Goal: Transaction & Acquisition: Purchase product/service

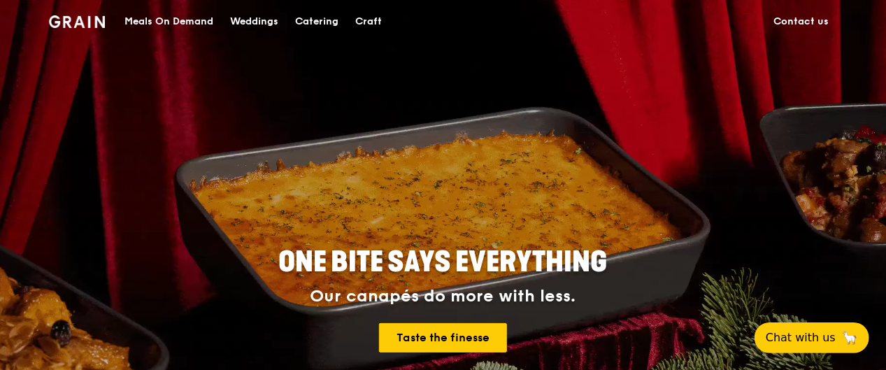
click at [189, 24] on div "Meals On Demand" at bounding box center [168, 22] width 89 height 42
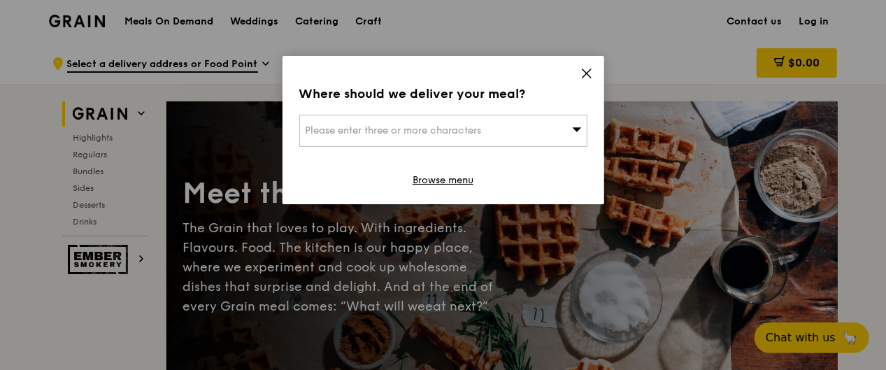
click at [445, 133] on span "Please enter three or more characters" at bounding box center [394, 130] width 176 height 12
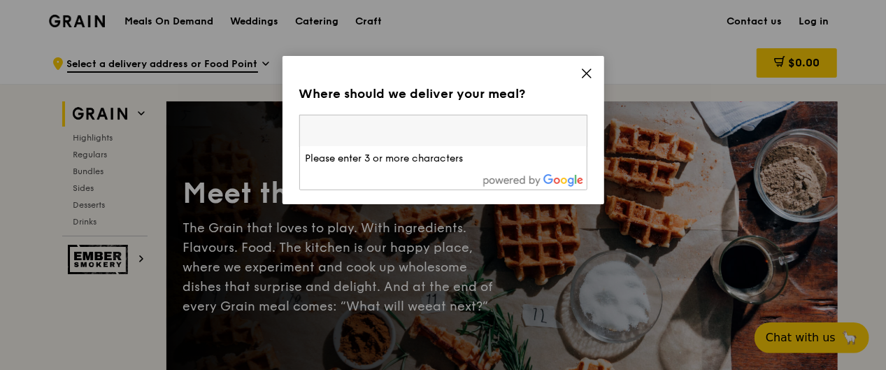
click at [579, 73] on div "Where should we deliver your meal? Please enter three or more characters Please…" at bounding box center [444, 130] width 322 height 148
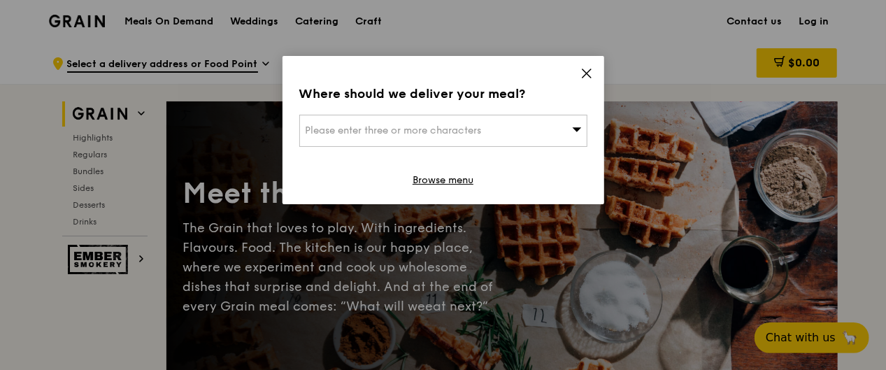
click at [586, 76] on icon at bounding box center [587, 73] width 13 height 13
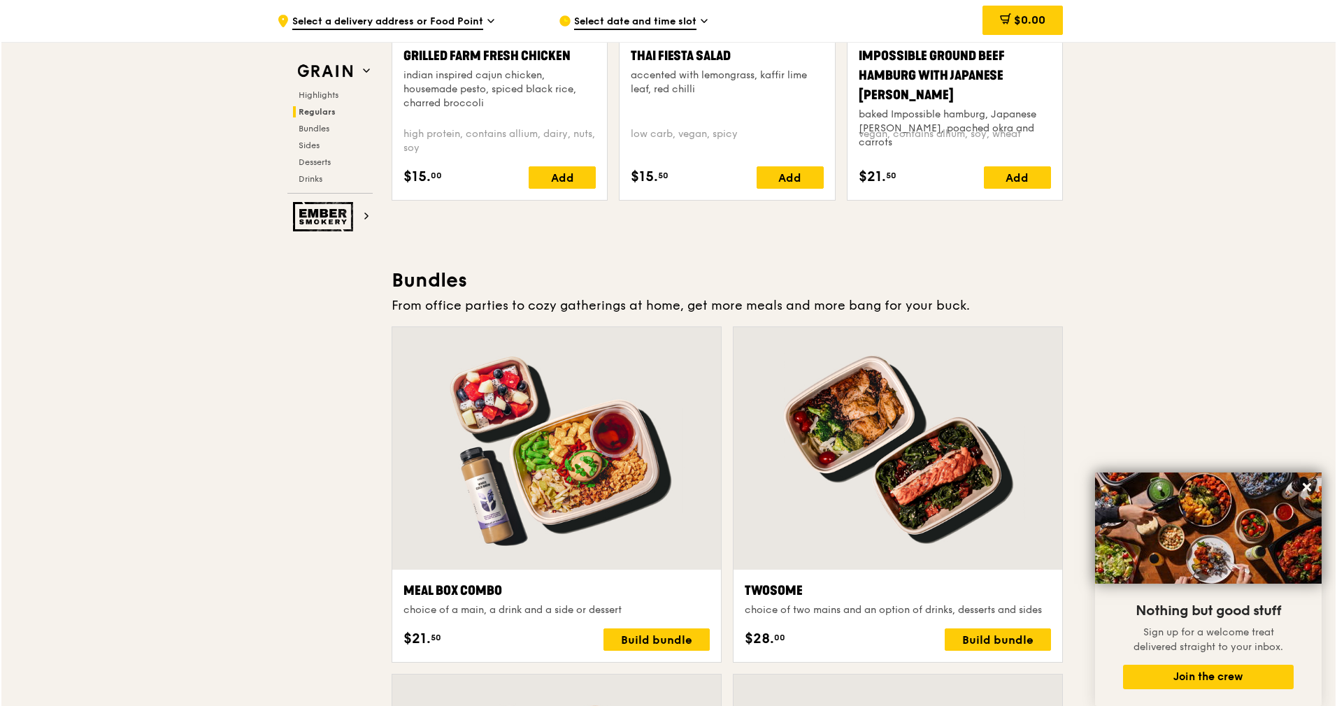
scroll to position [1819, 0]
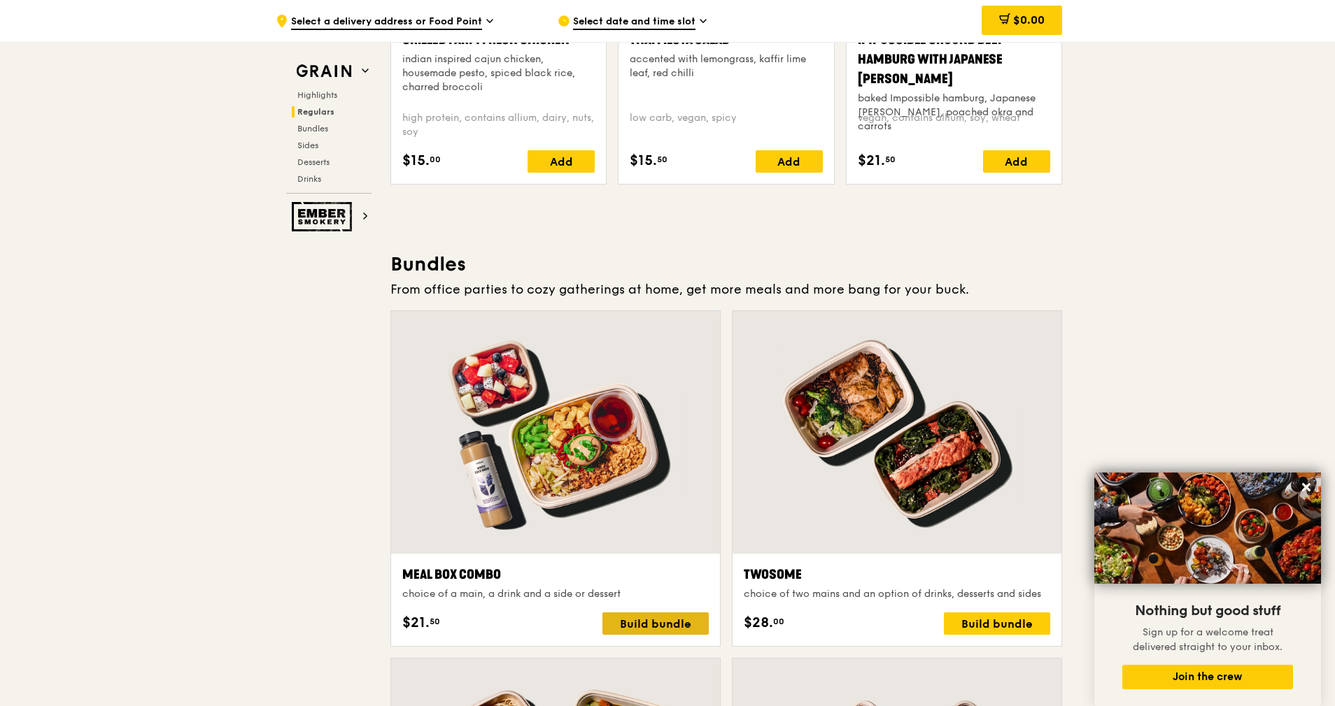
click at [652, 369] on div "Build bundle" at bounding box center [655, 624] width 106 height 22
click at [651, 369] on div "Build bundle" at bounding box center [655, 624] width 106 height 22
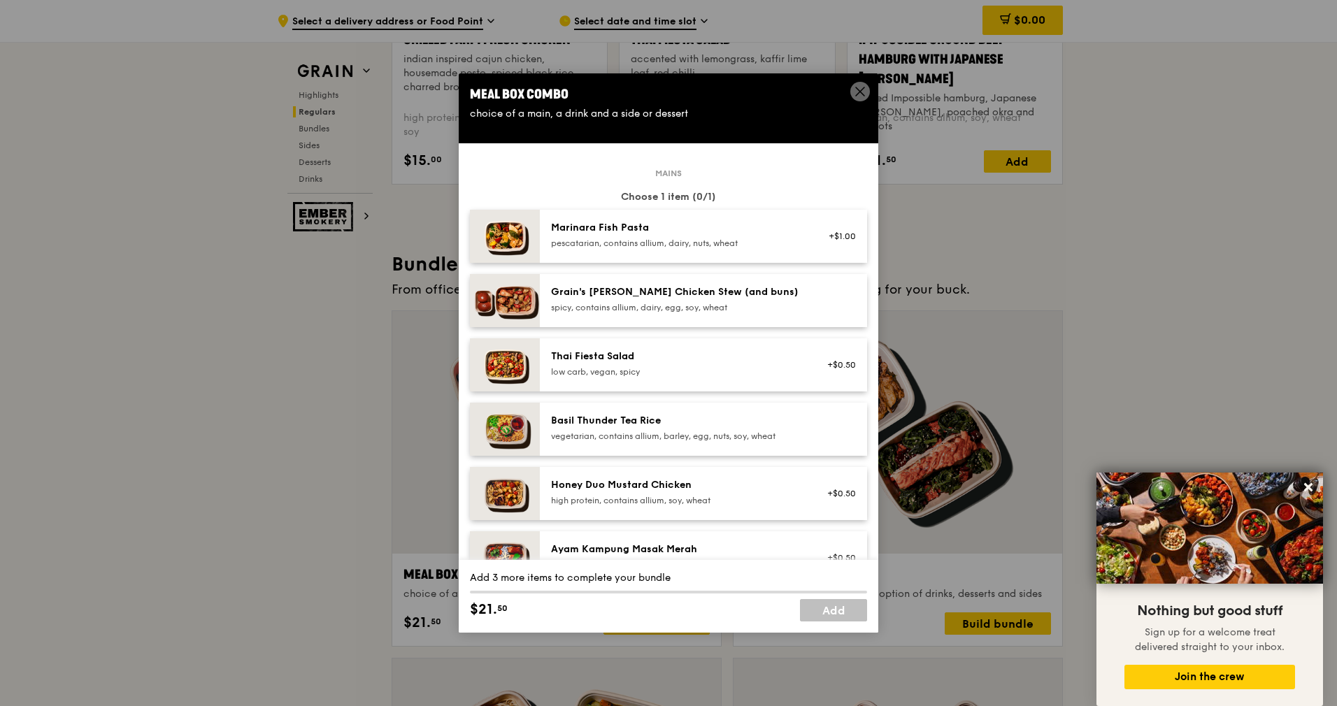
click at [593, 369] on div "Ayam Kampung Masak Merah high protein, spicy, contains allium, shellfish, soy, …" at bounding box center [703, 558] width 327 height 53
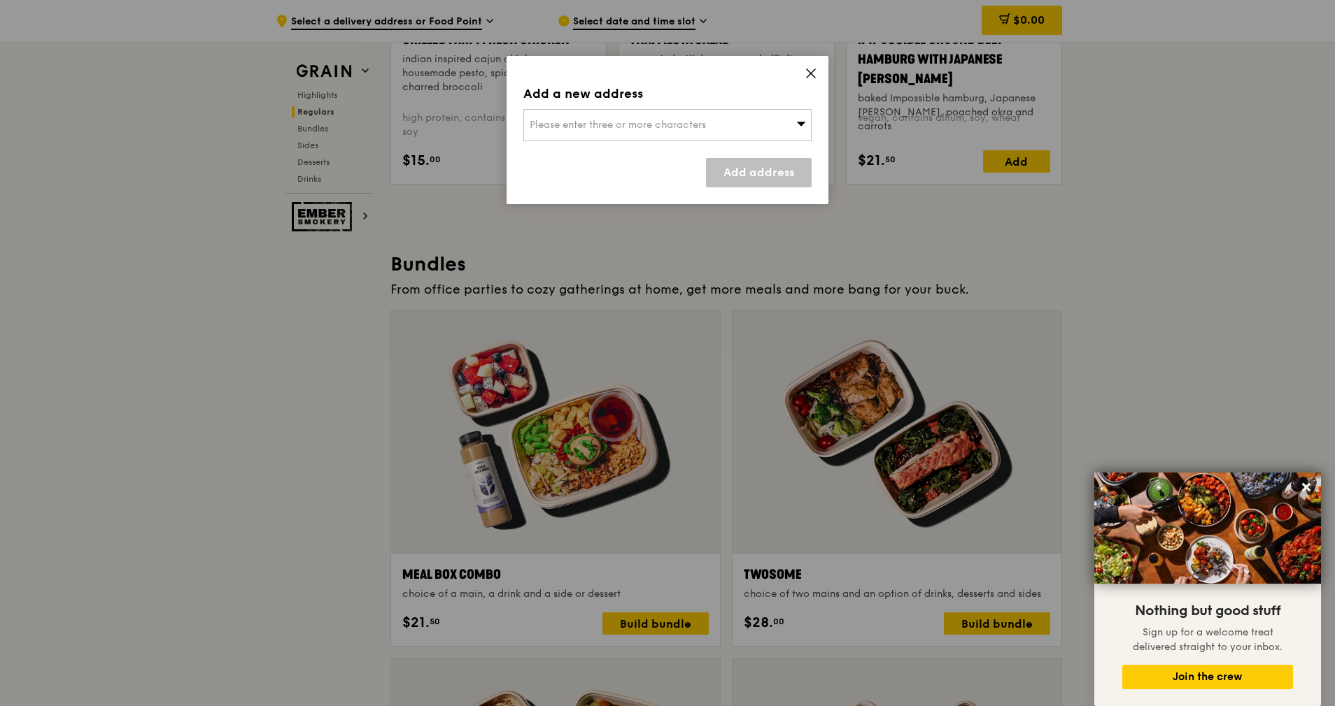
click at [810, 76] on icon at bounding box center [810, 73] width 13 height 13
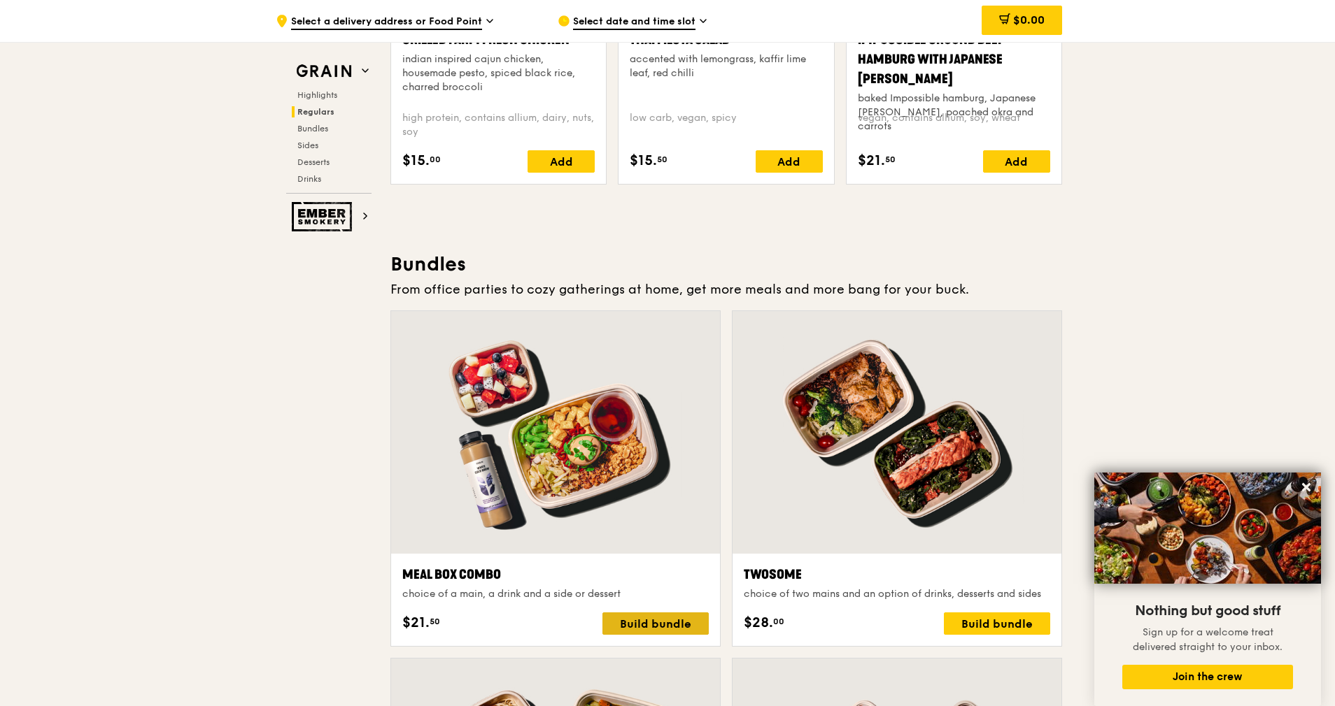
click at [636, 369] on div "Build bundle" at bounding box center [655, 624] width 106 height 22
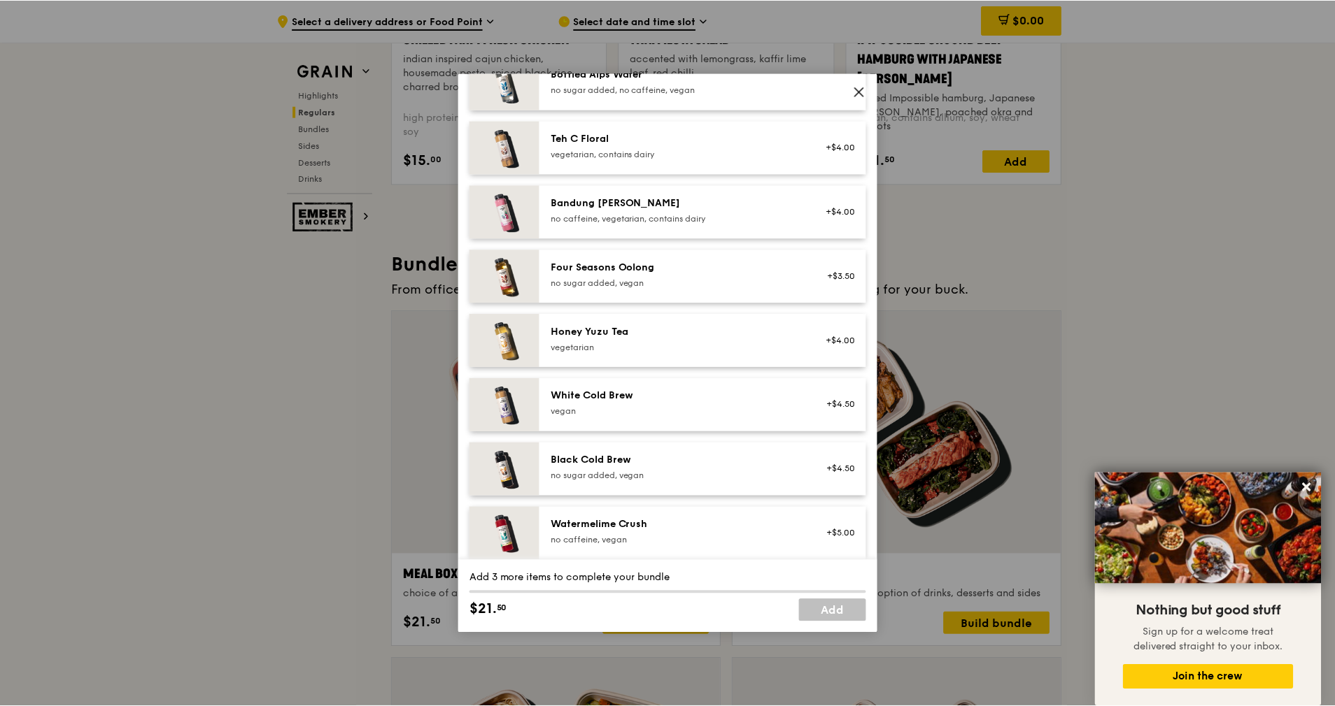
scroll to position [1590, 0]
